Goal: Browse casually: Explore the website without a specific task or goal

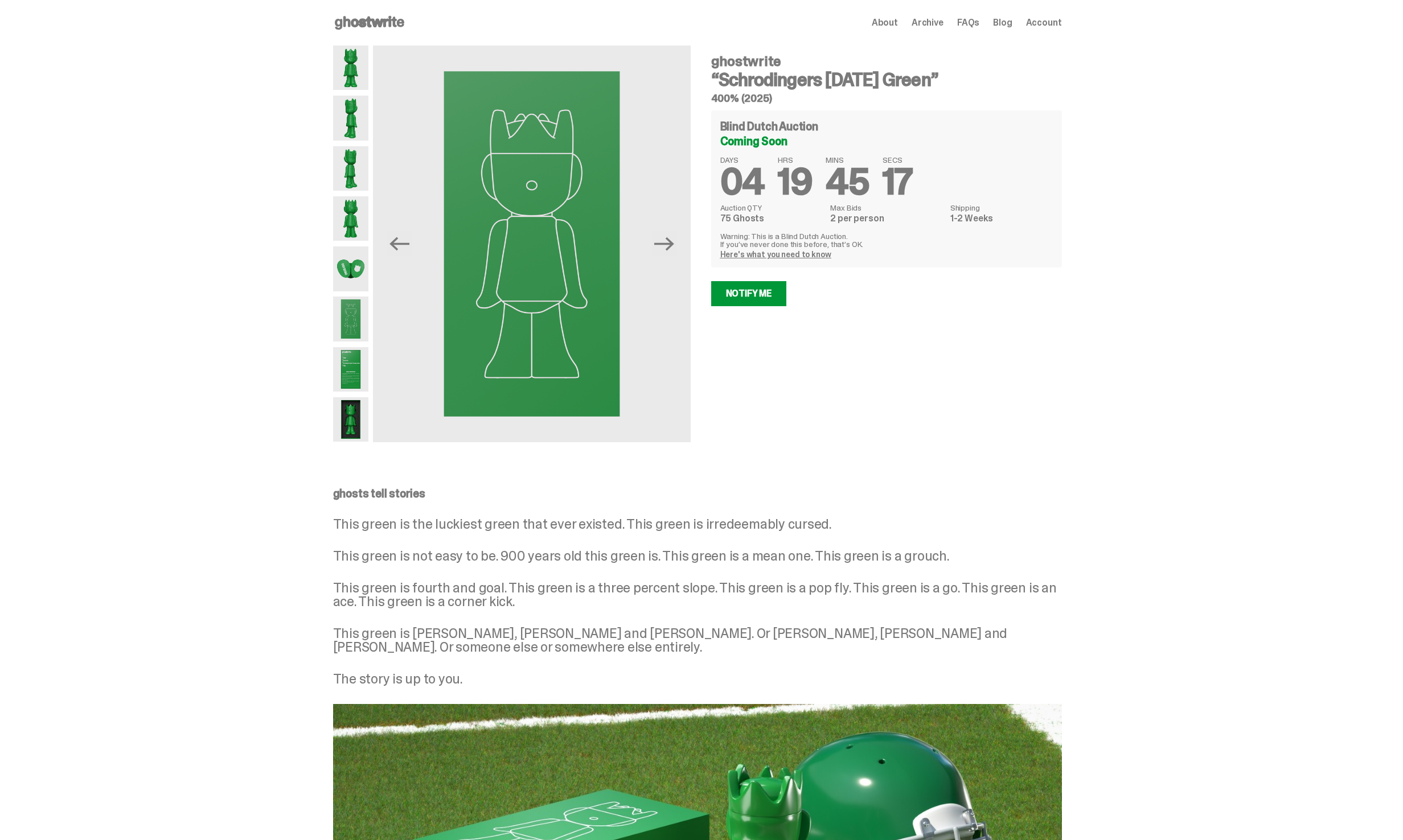
scroll to position [626, 0]
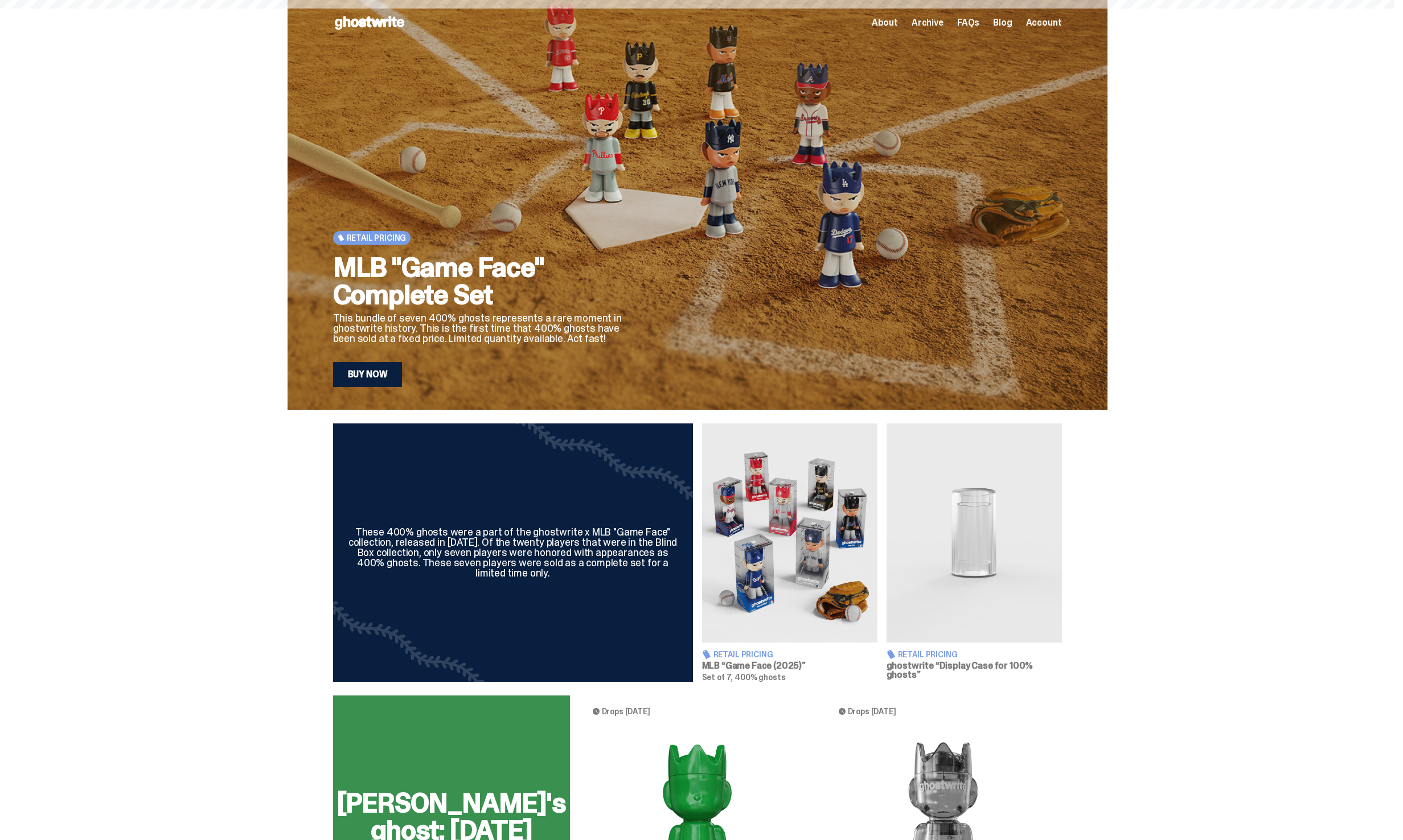
click at [1055, 20] on span "Account" at bounding box center [1044, 23] width 36 height 9
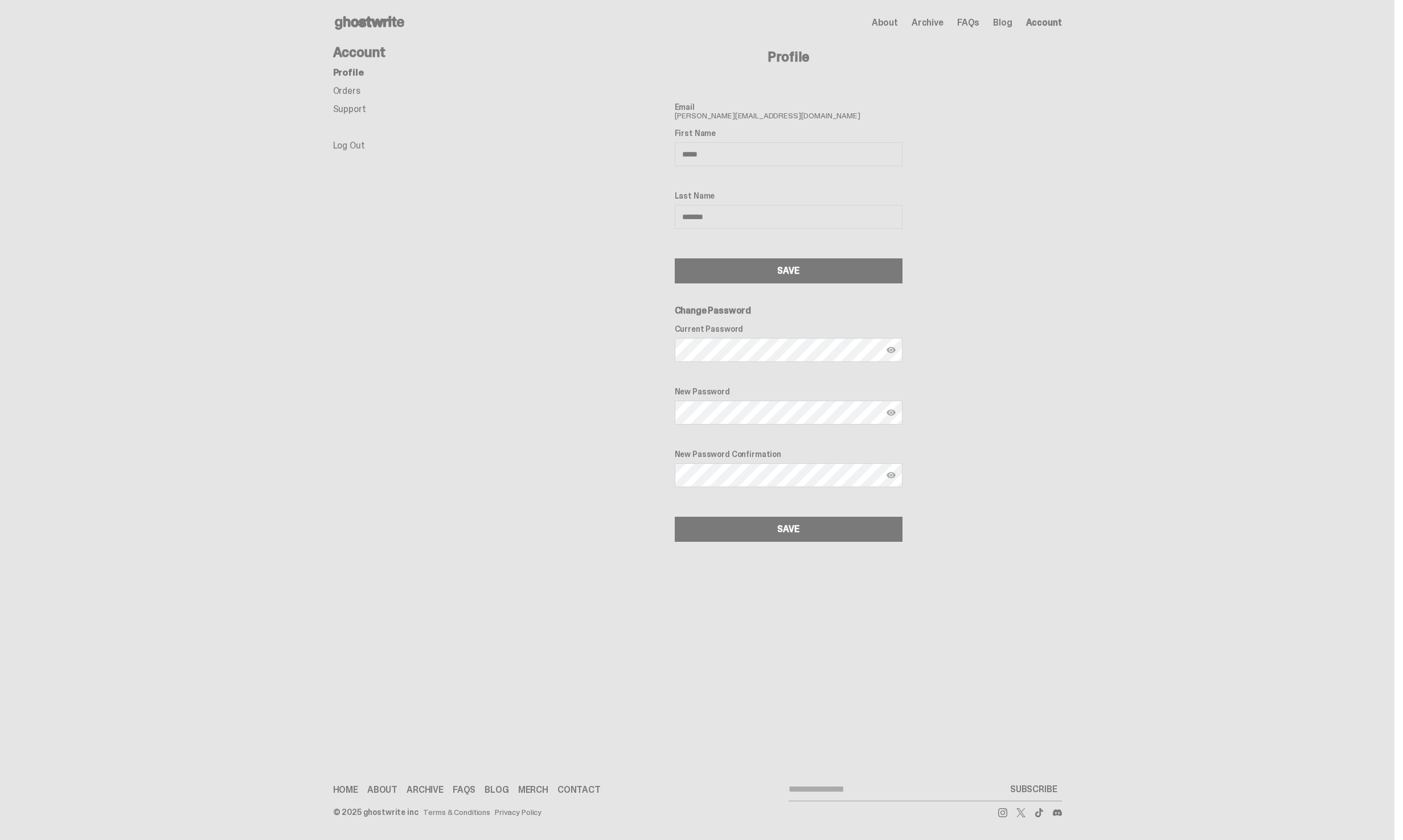
click at [898, 19] on span "About" at bounding box center [884, 23] width 26 height 9
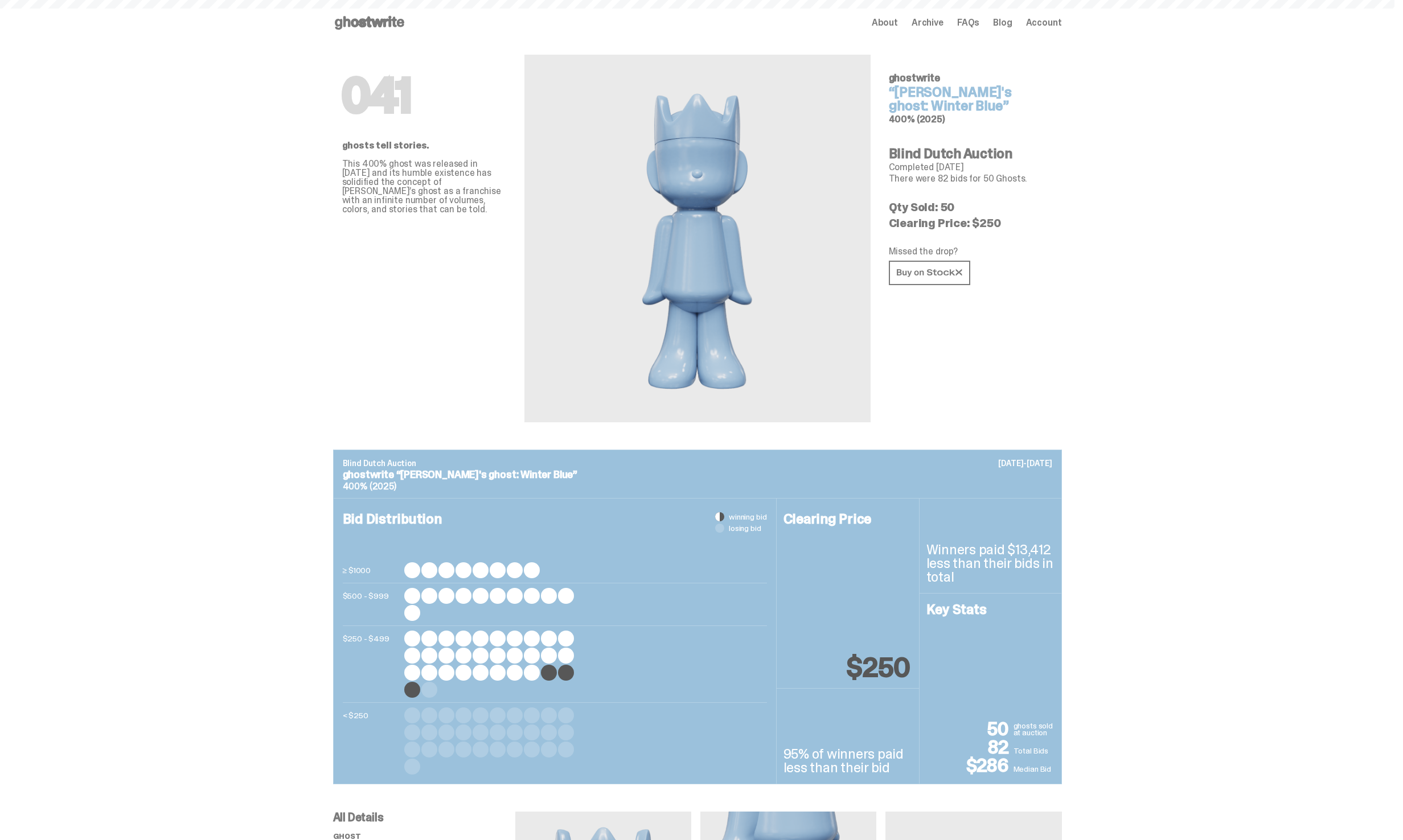
click at [379, 24] on use at bounding box center [369, 22] width 69 height 13
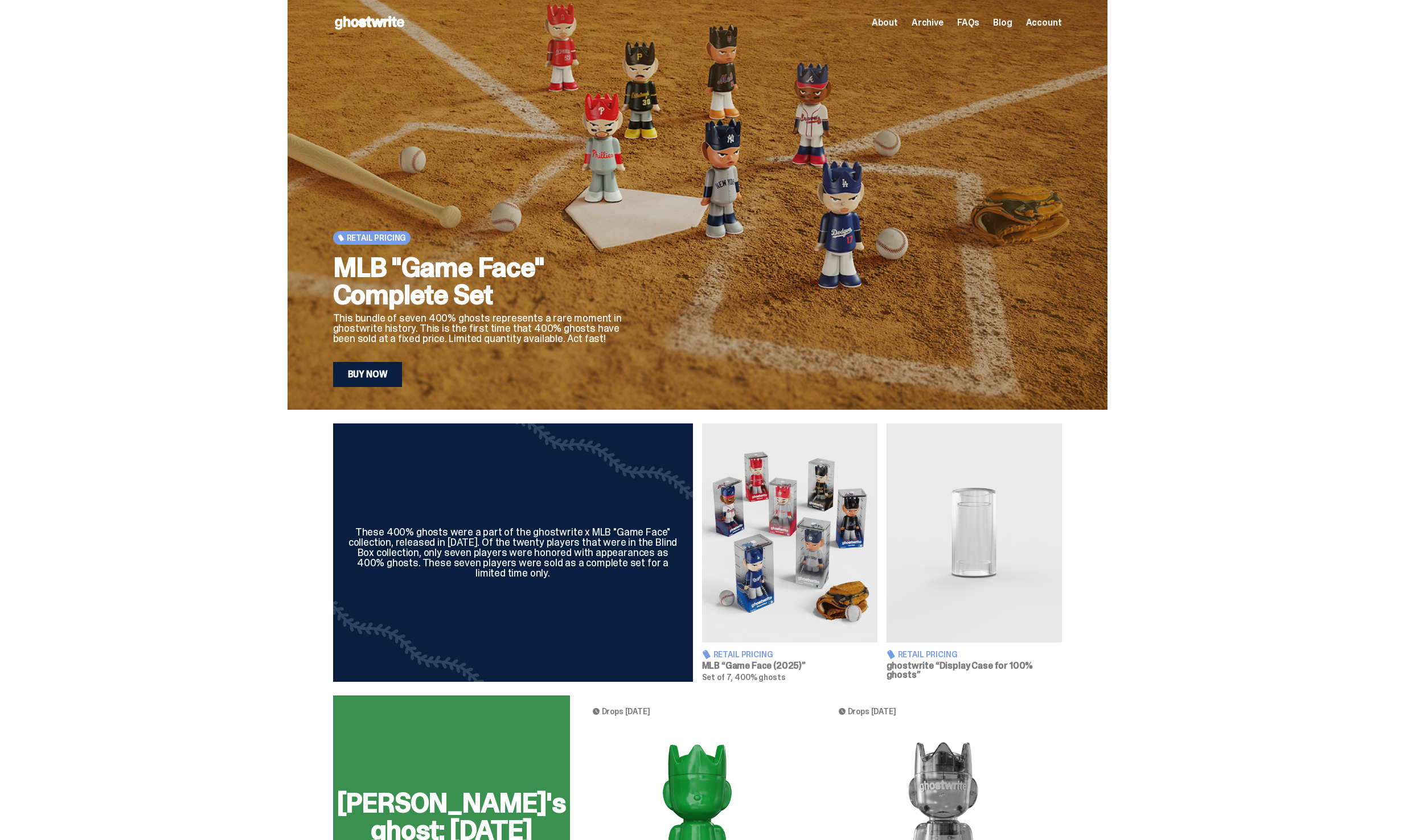
scroll to position [143, 0]
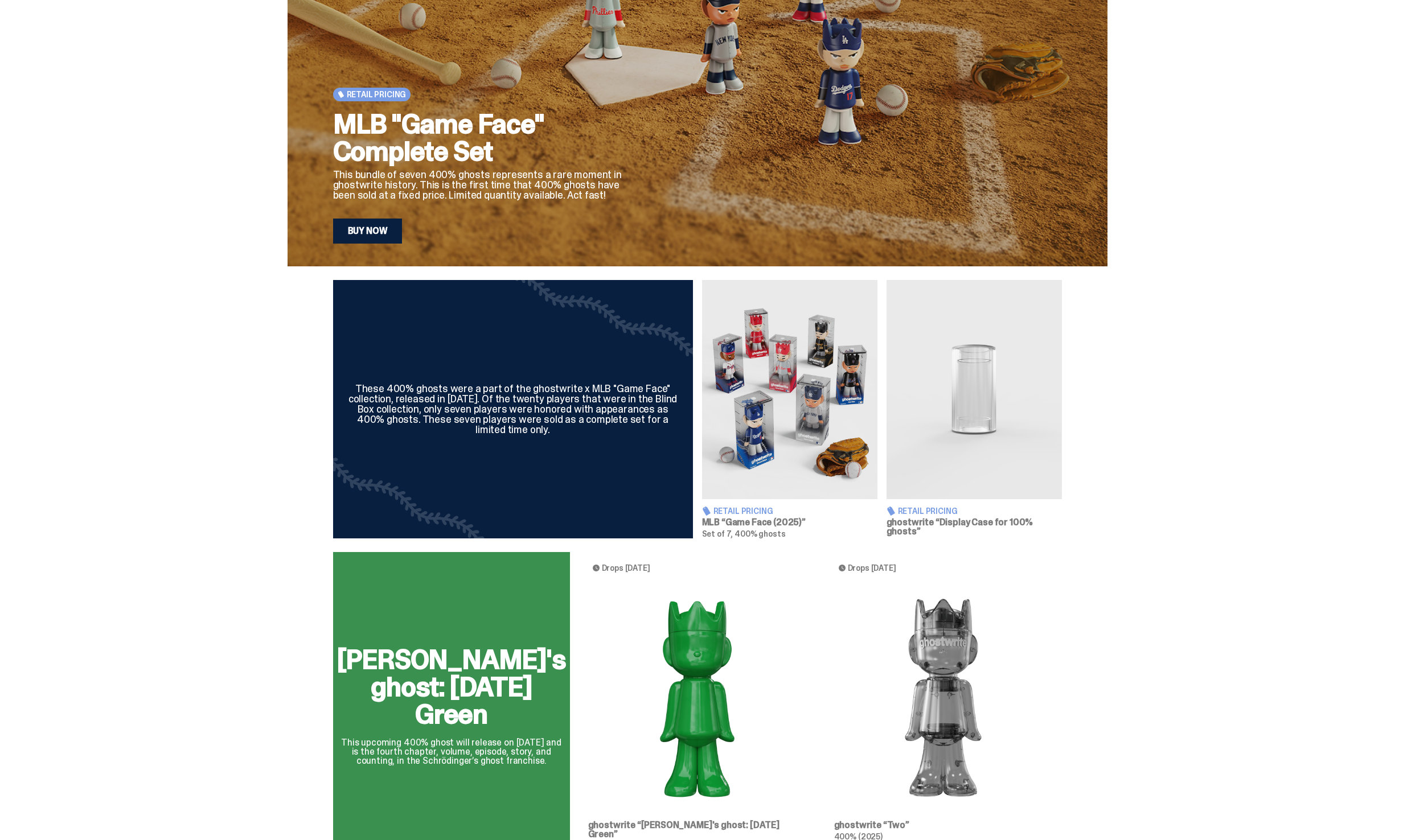
click at [737, 624] on div "Schrödinger's ghost: Sunday Green This upcoming 400% ghost will release on Augu…" at bounding box center [698, 710] width 820 height 316
click at [669, 676] on div "Schrödinger's ghost: Sunday Green This upcoming 400% ghost will release on Augu…" at bounding box center [698, 710] width 820 height 316
click at [509, 675] on div "Schrödinger's ghost: Sunday Green This upcoming 400% ghost will release on Augu…" at bounding box center [698, 710] width 820 height 316
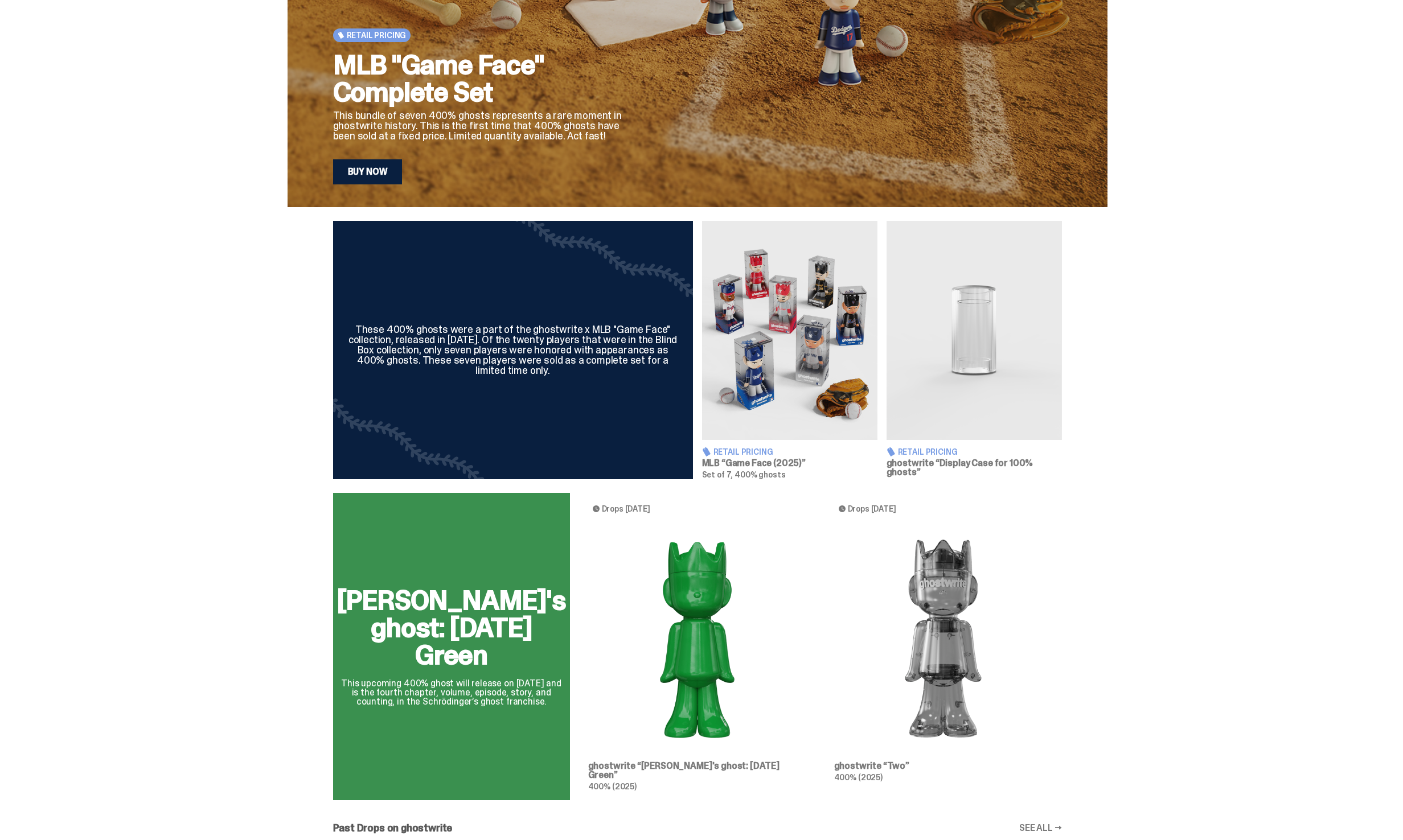
click at [701, 755] on div "Schrödinger's ghost: Sunday Green This upcoming 400% ghost will release on Augu…" at bounding box center [698, 651] width 820 height 316
click at [698, 765] on div "Schrödinger's ghost: Sunday Green This upcoming 400% ghost will release on Augu…" at bounding box center [698, 651] width 820 height 316
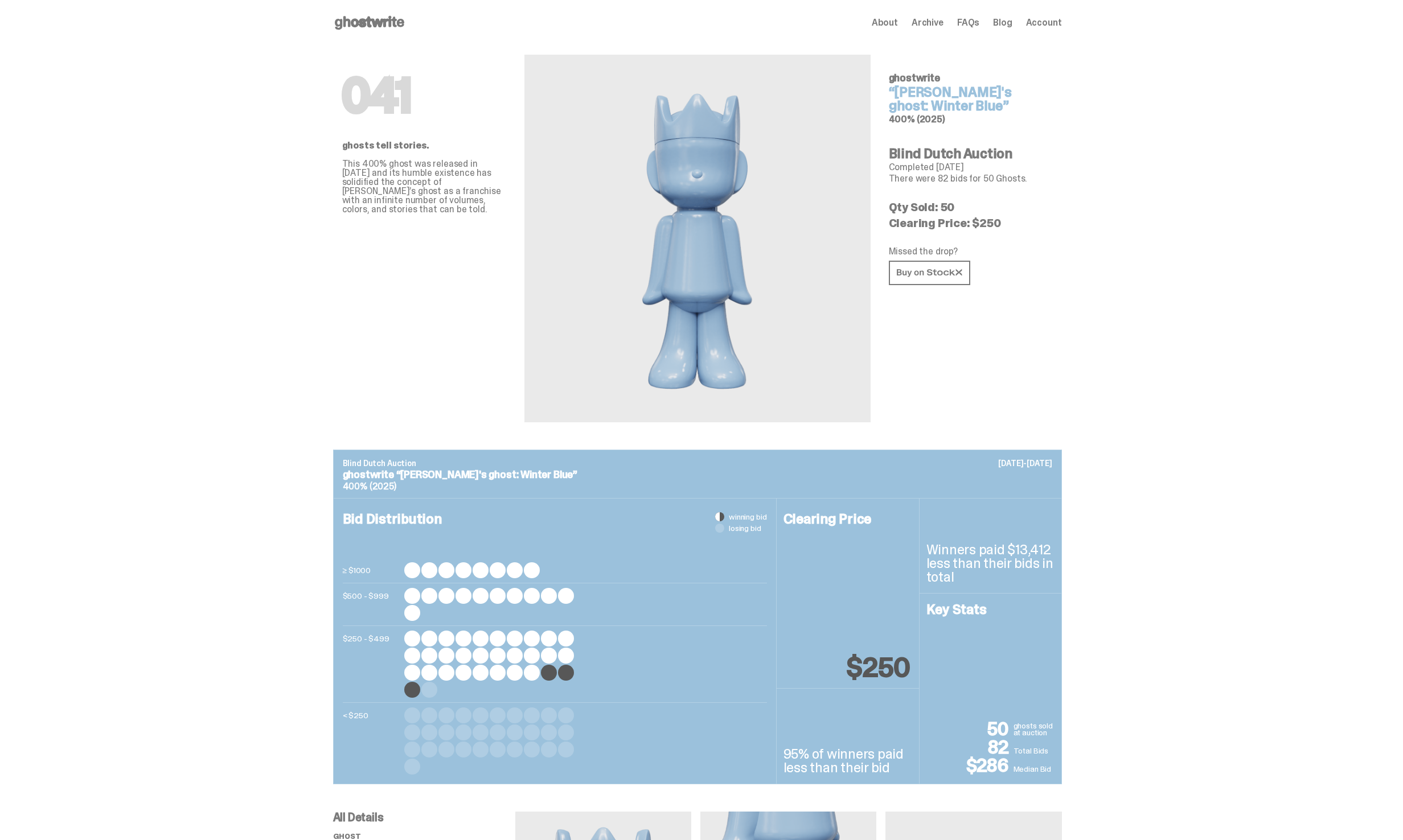
scroll to position [160, 0]
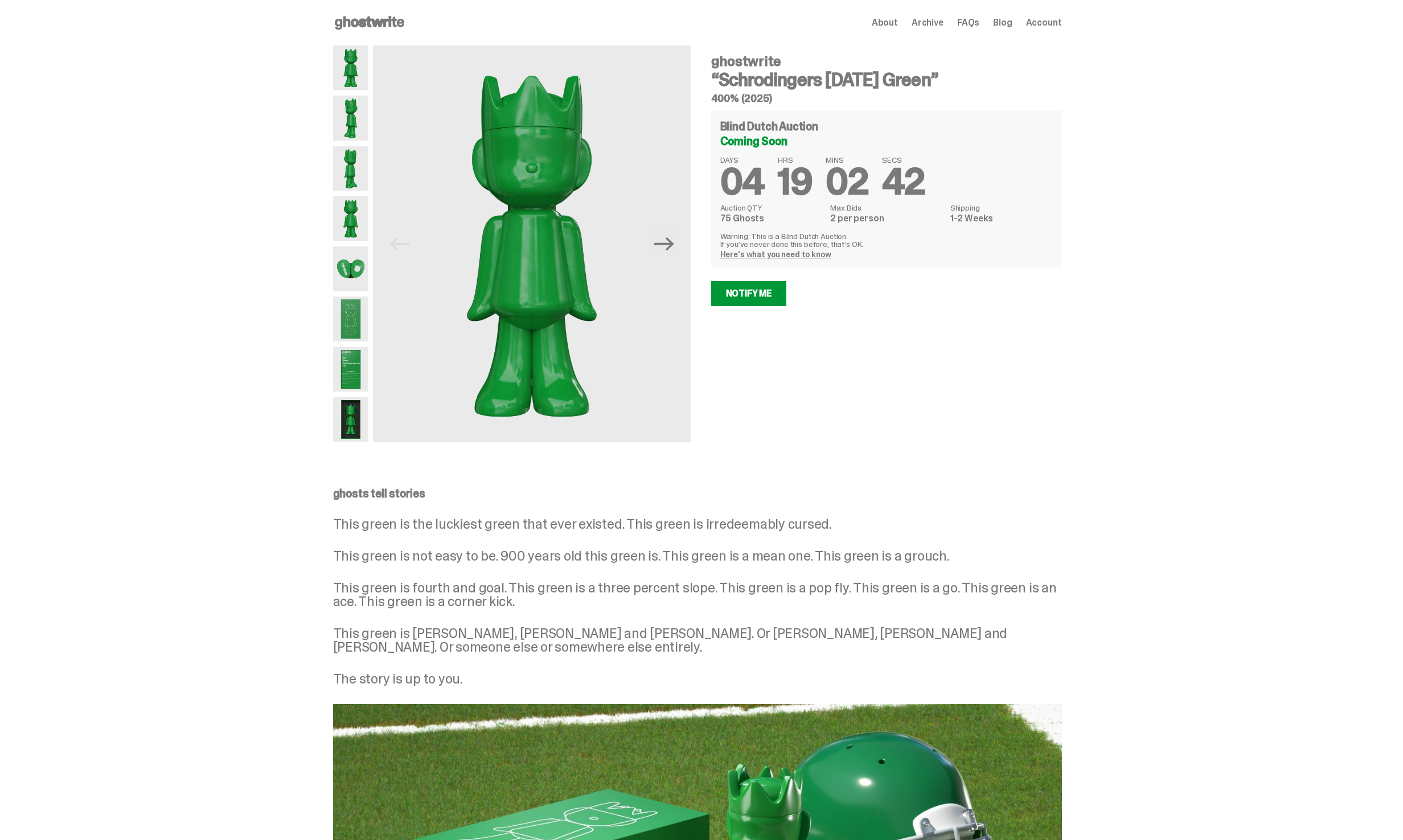
click at [1228, 510] on div "ghosts tell stories This green is the luckiest green that ever existed. This gr…" at bounding box center [697, 801] width 1394 height 671
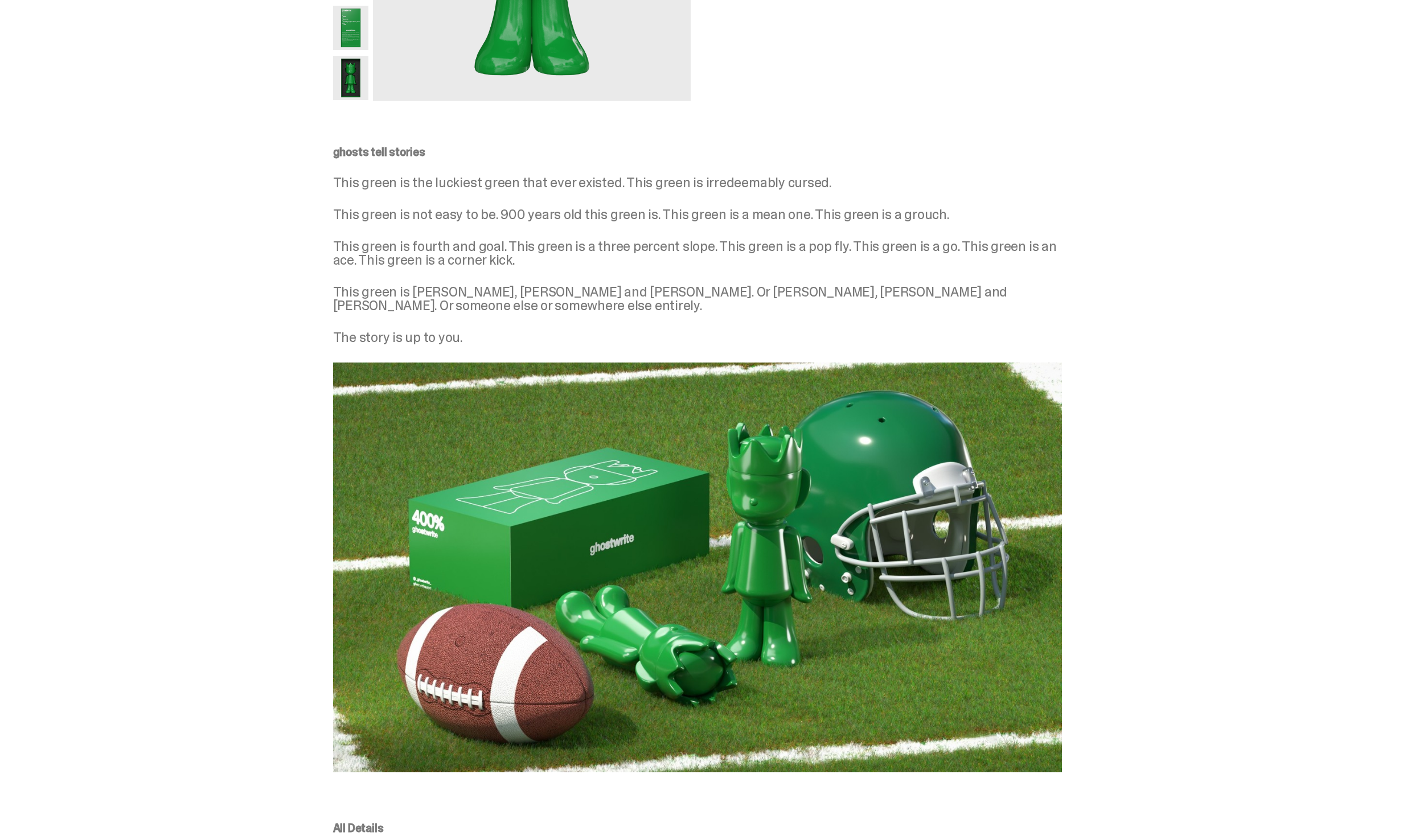
scroll to position [515, 0]
